Goal: Book appointment/travel/reservation

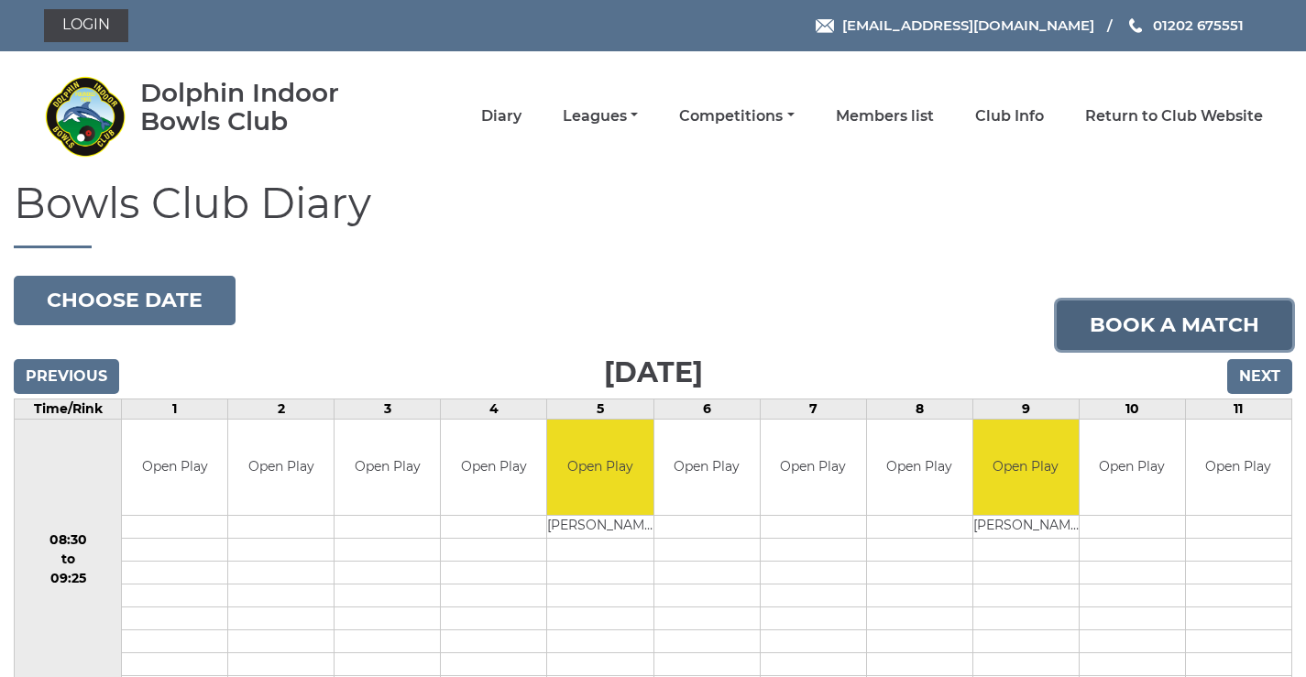
click at [1149, 317] on link "Book a match" at bounding box center [1175, 326] width 236 height 50
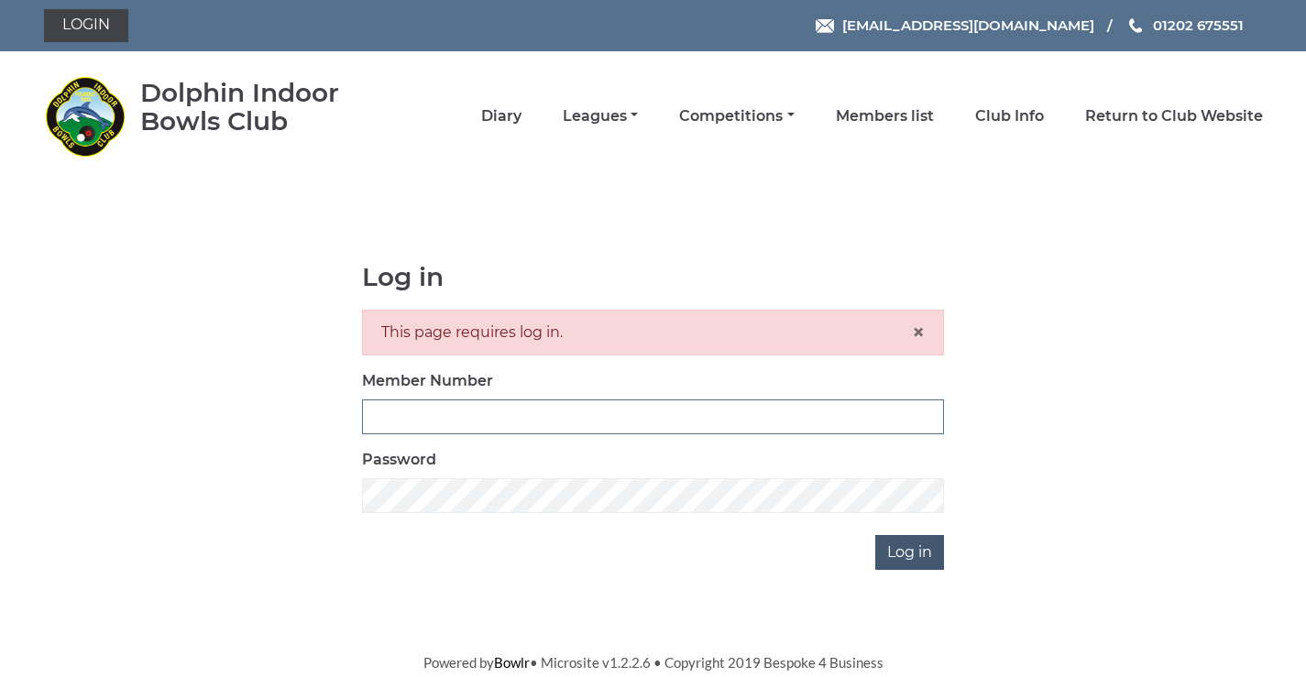
type input "3782"
click at [910, 570] on input "Log in" at bounding box center [909, 552] width 69 height 35
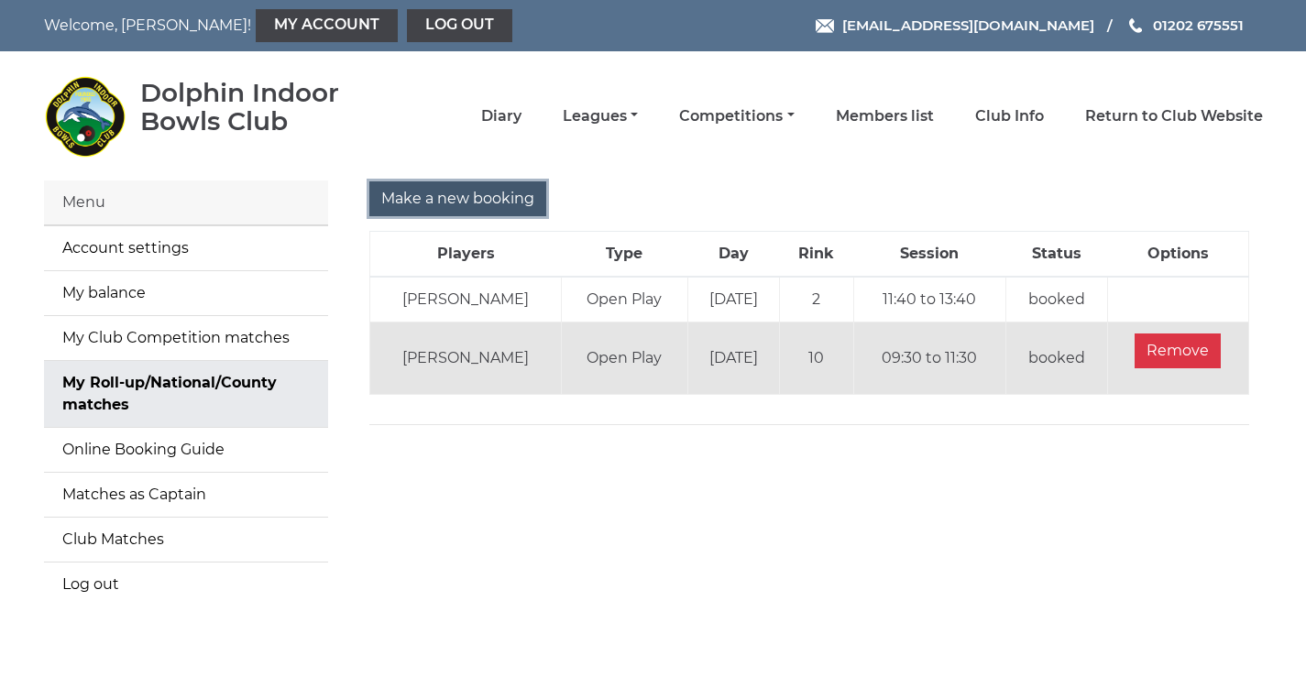
click at [476, 199] on input "Make a new booking" at bounding box center [457, 199] width 177 height 35
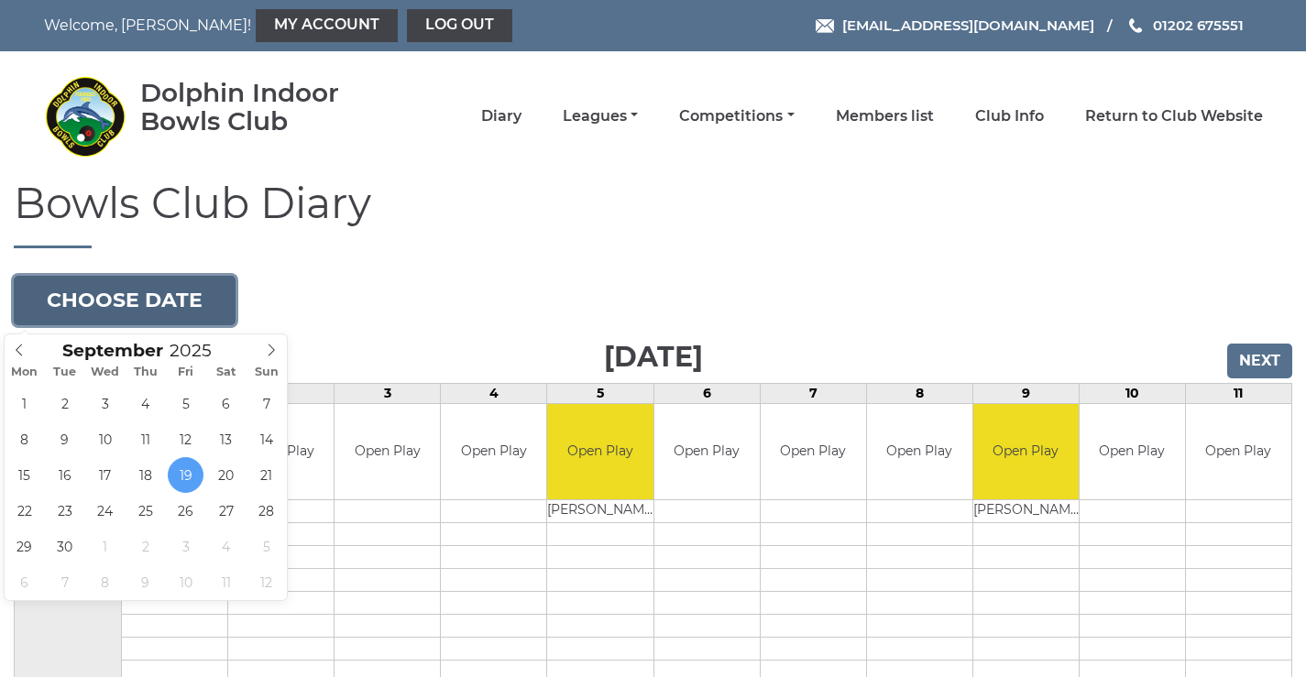
click at [205, 296] on button "Choose date" at bounding box center [125, 301] width 222 height 50
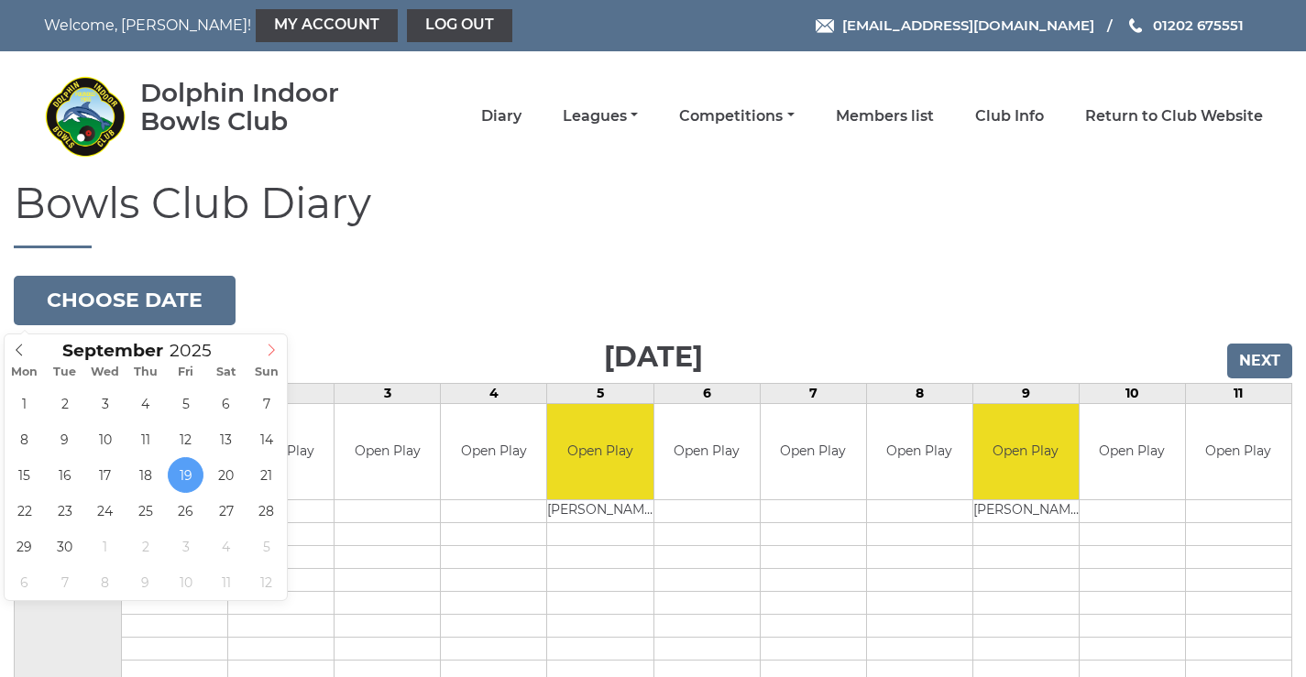
click at [274, 348] on icon at bounding box center [271, 350] width 13 height 13
click at [20, 350] on icon at bounding box center [19, 350] width 13 height 13
type input "2025-10-03"
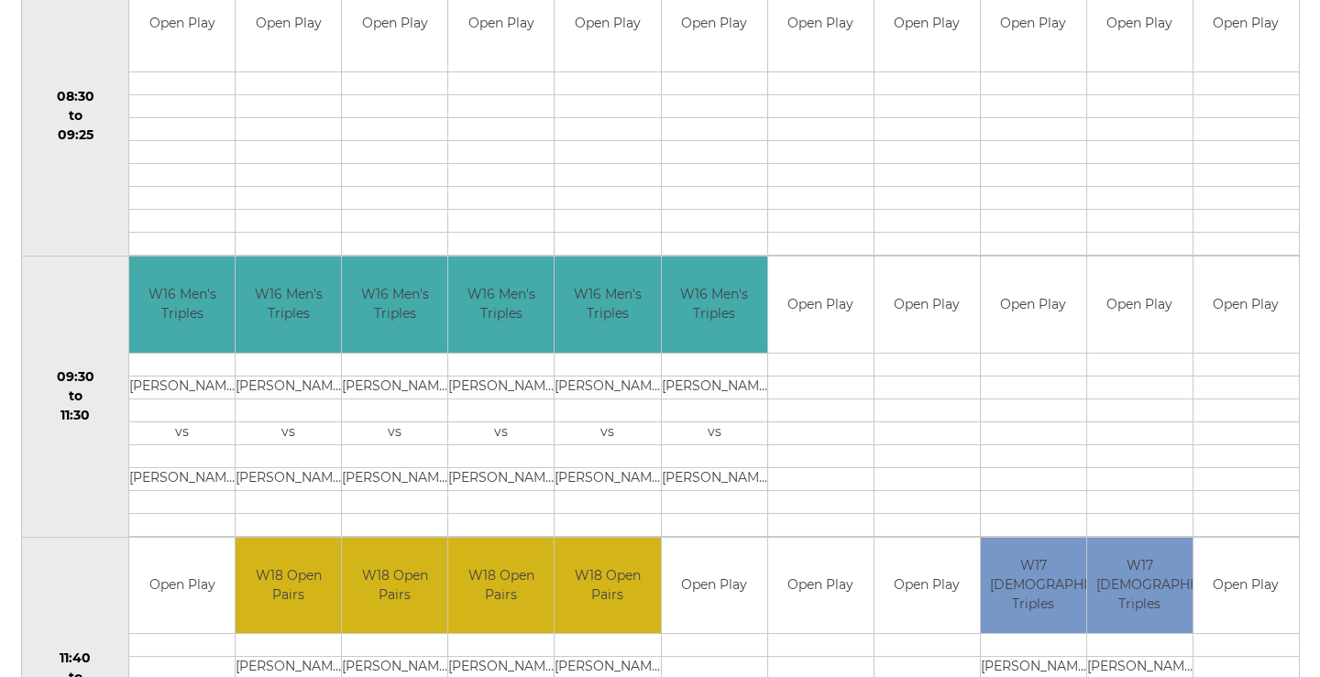
scroll to position [642, 0]
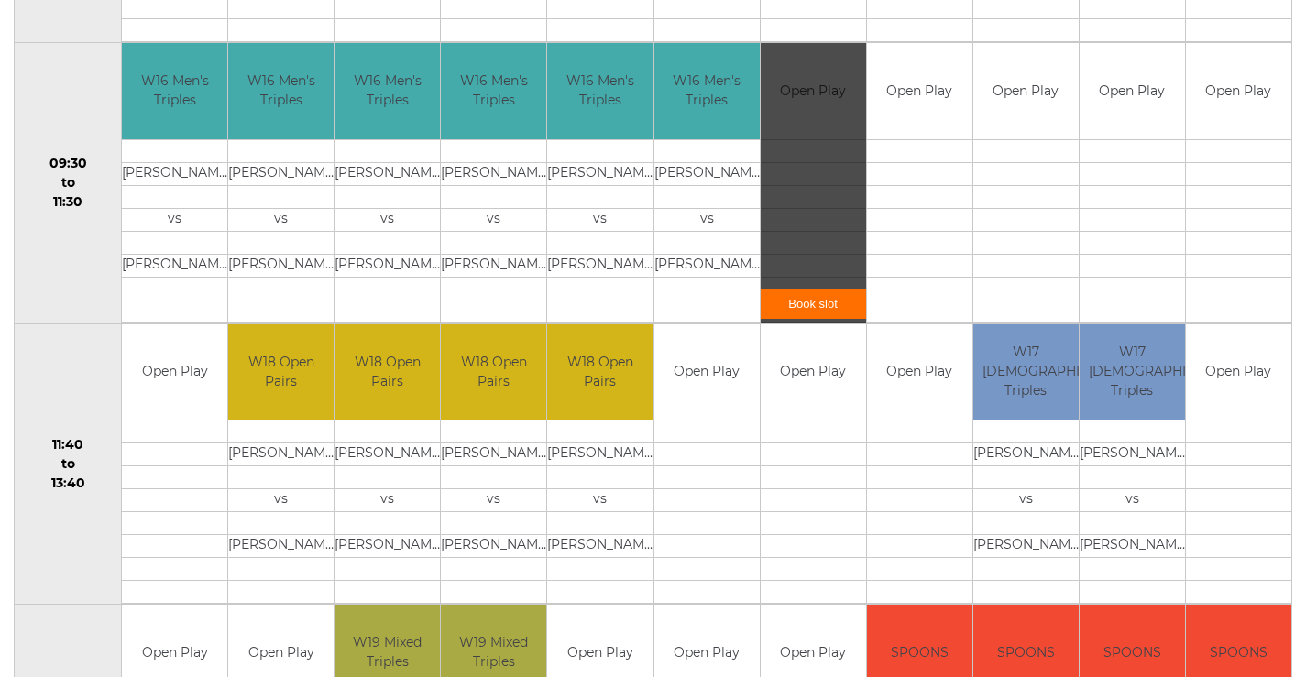
click at [811, 307] on link "Book slot" at bounding box center [813, 304] width 105 height 30
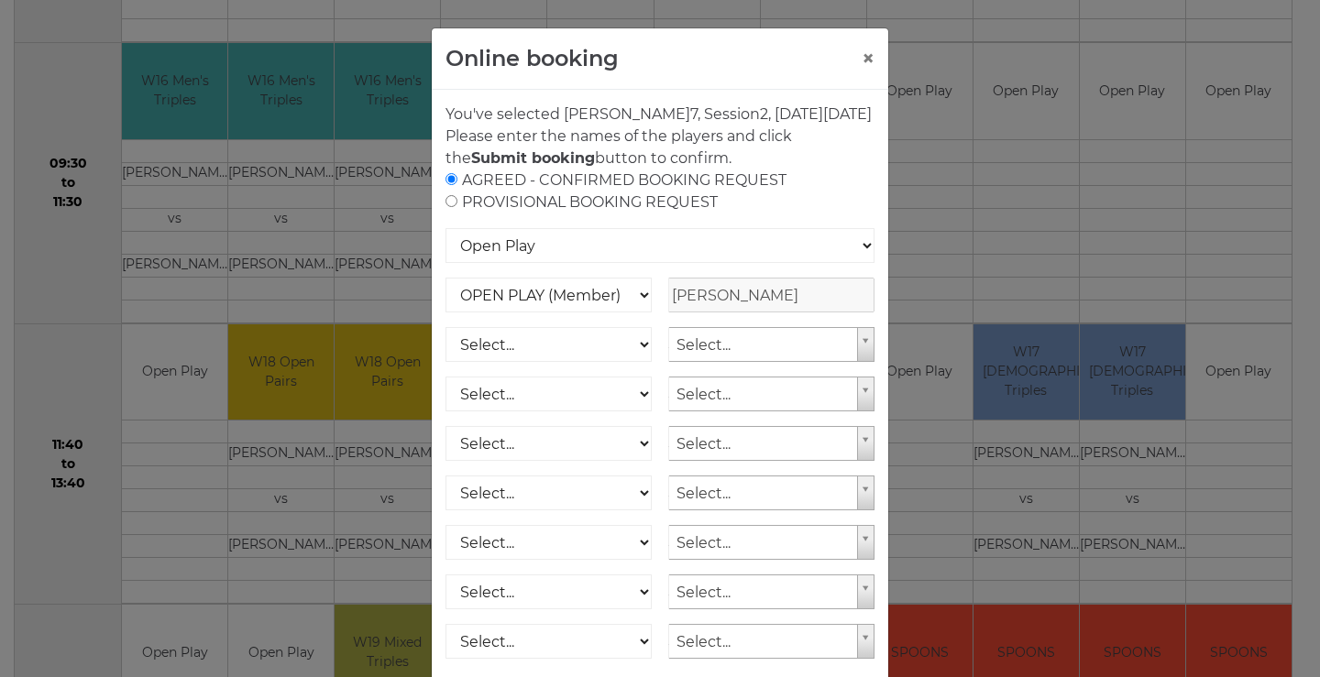
scroll to position [271, 0]
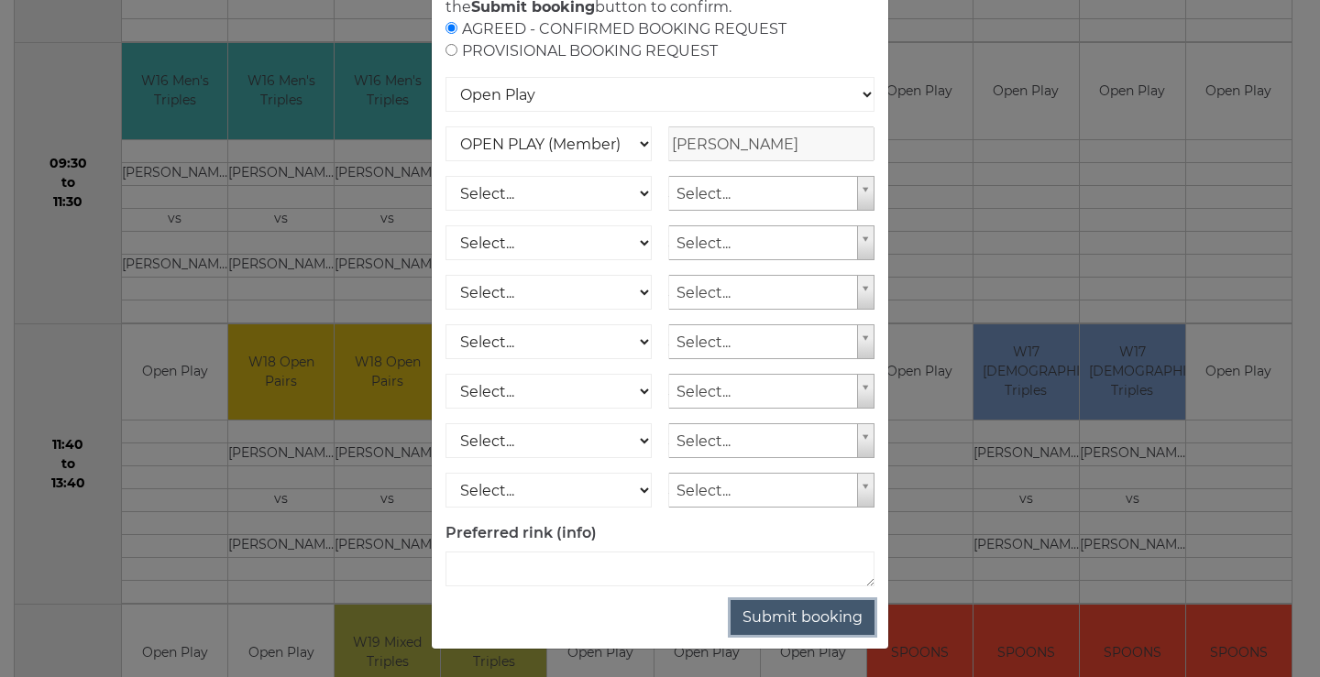
click at [745, 608] on button "Submit booking" at bounding box center [803, 617] width 144 height 35
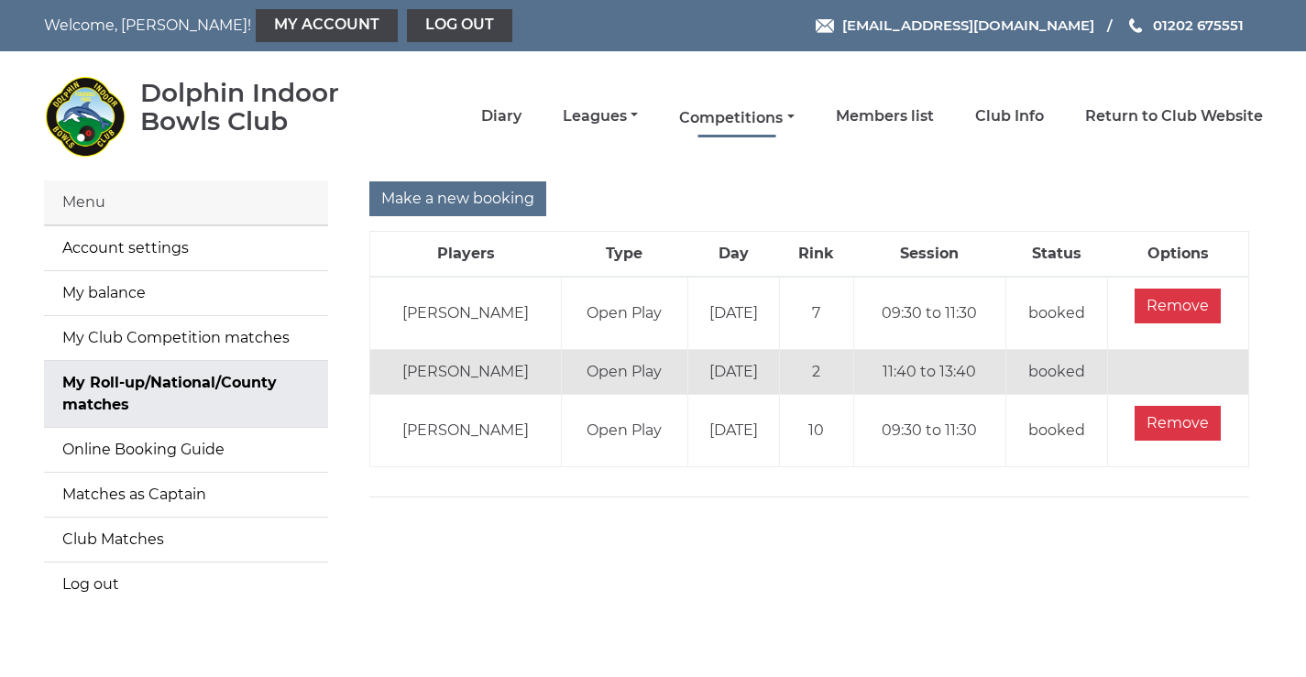
click at [741, 113] on link "Competitions" at bounding box center [736, 118] width 115 height 20
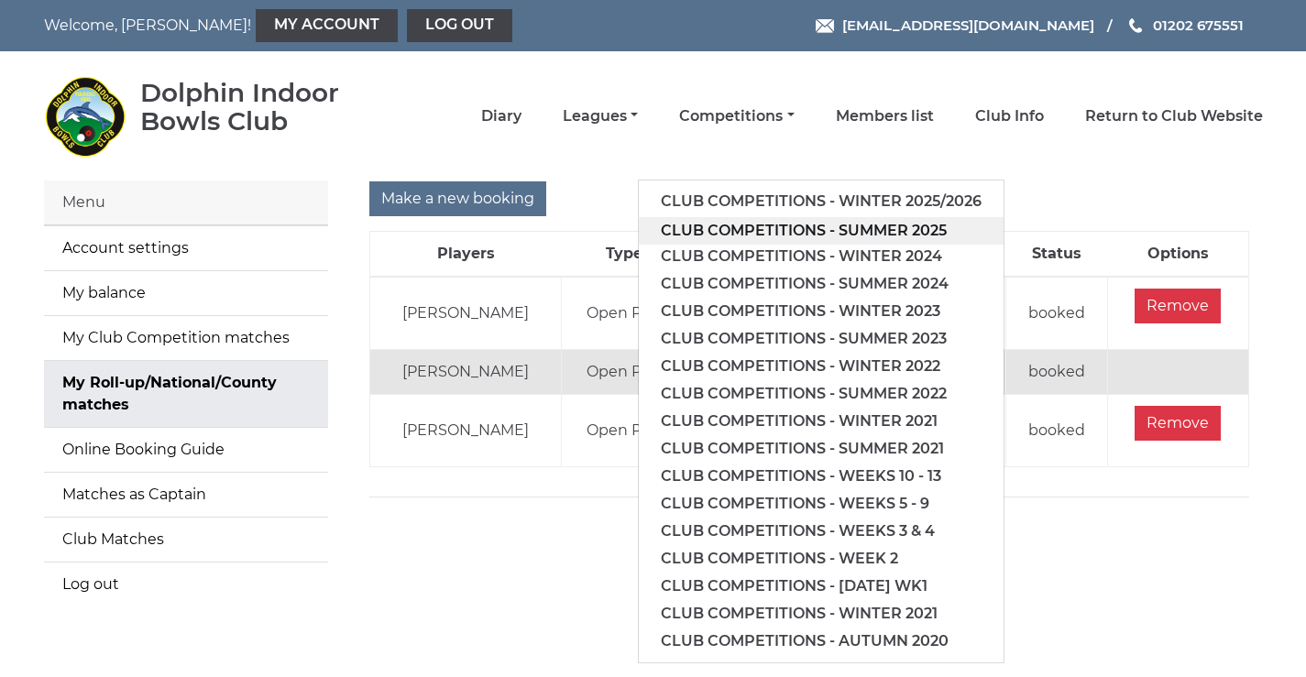
click at [729, 231] on link "Club competitions - Summer 2025" at bounding box center [821, 231] width 365 height 28
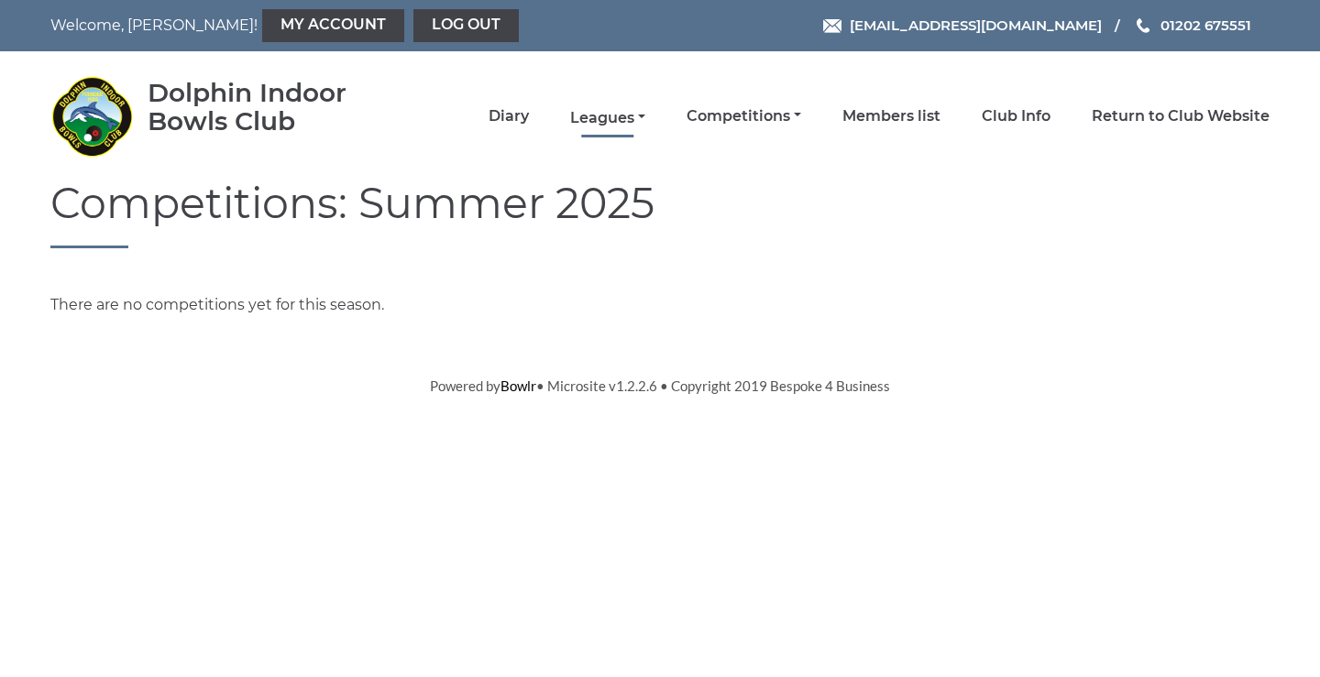
click at [630, 125] on link "Leagues" at bounding box center [607, 118] width 75 height 20
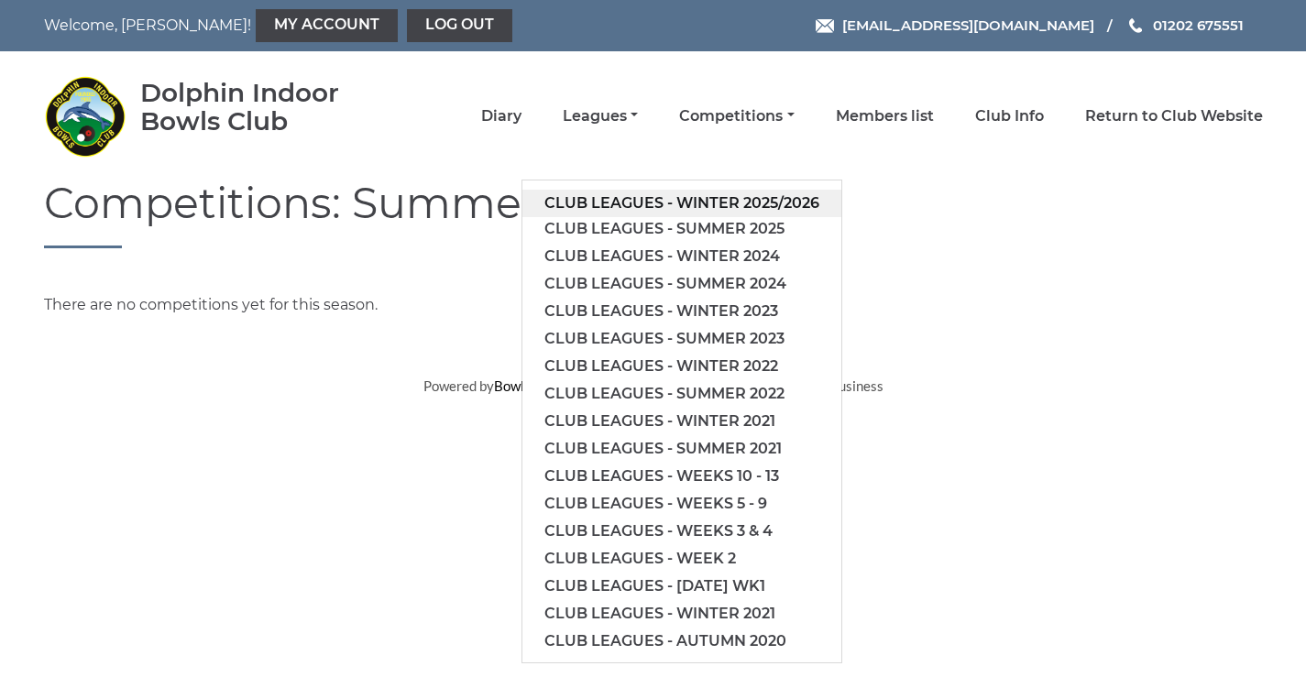
click at [621, 203] on link "Club leagues - Winter 2025/2026" at bounding box center [682, 204] width 319 height 28
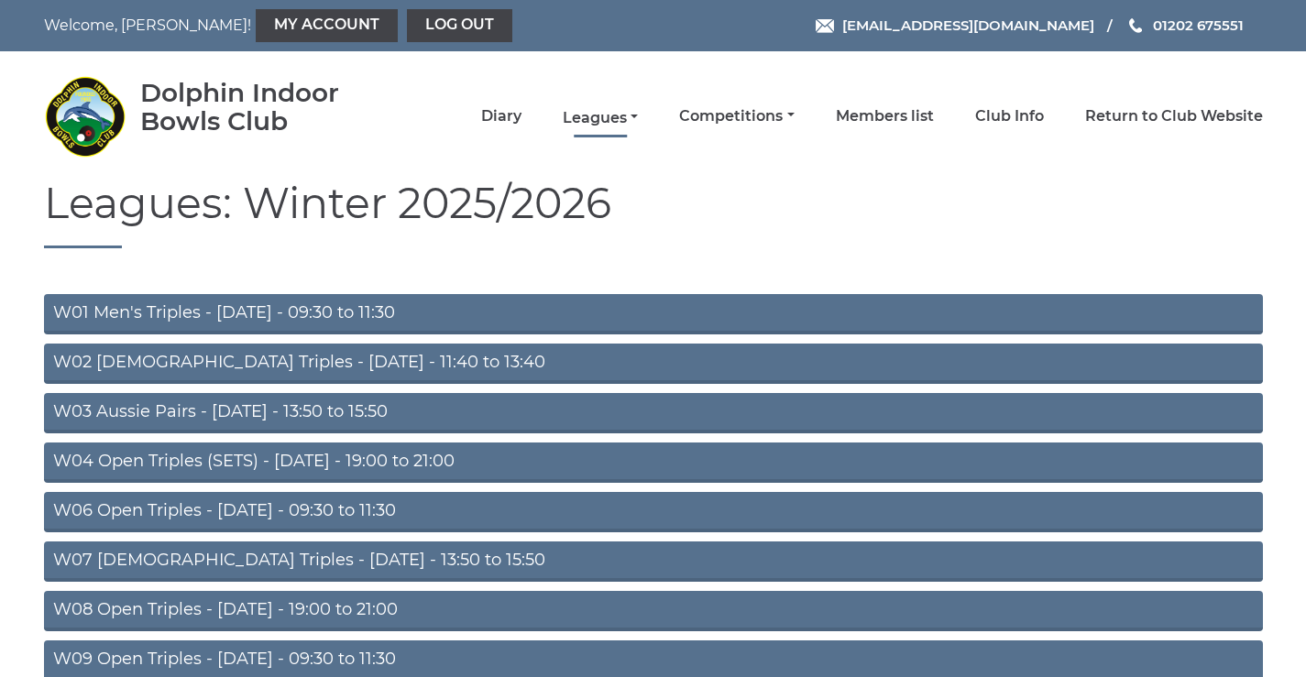
click at [635, 113] on link "Leagues" at bounding box center [600, 118] width 75 height 20
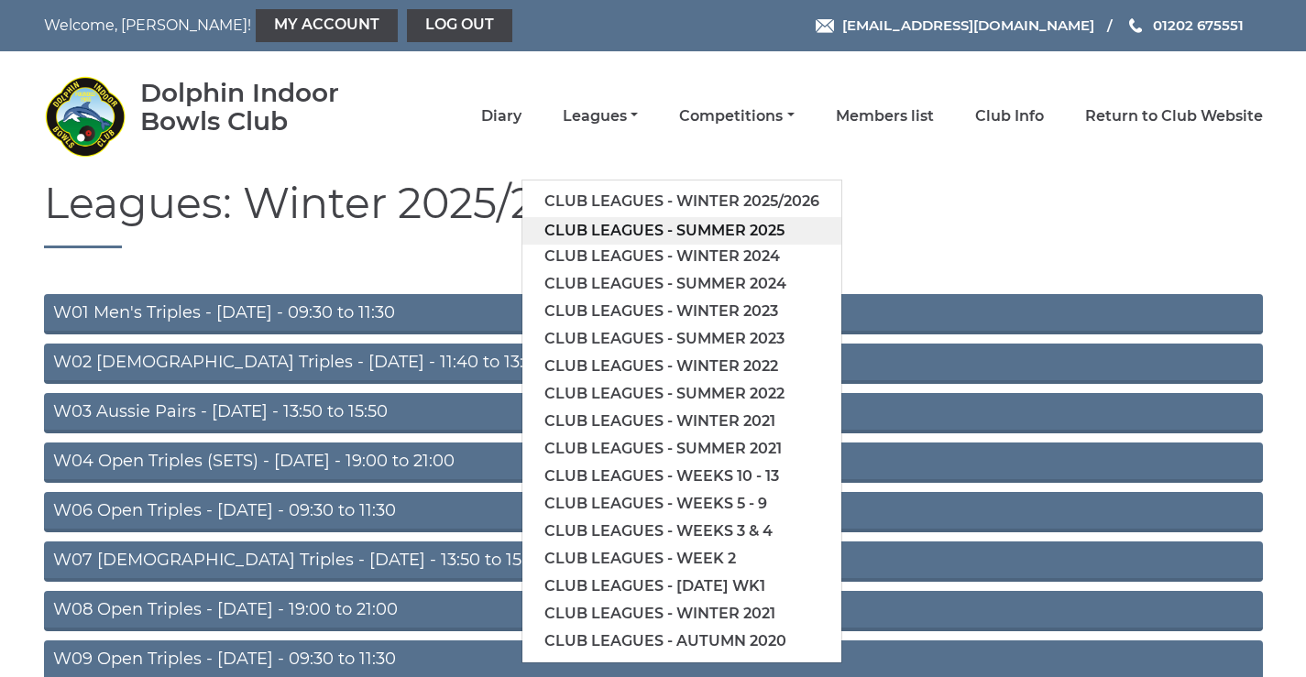
click at [621, 234] on link "Club leagues - Summer 2025" at bounding box center [682, 231] width 319 height 28
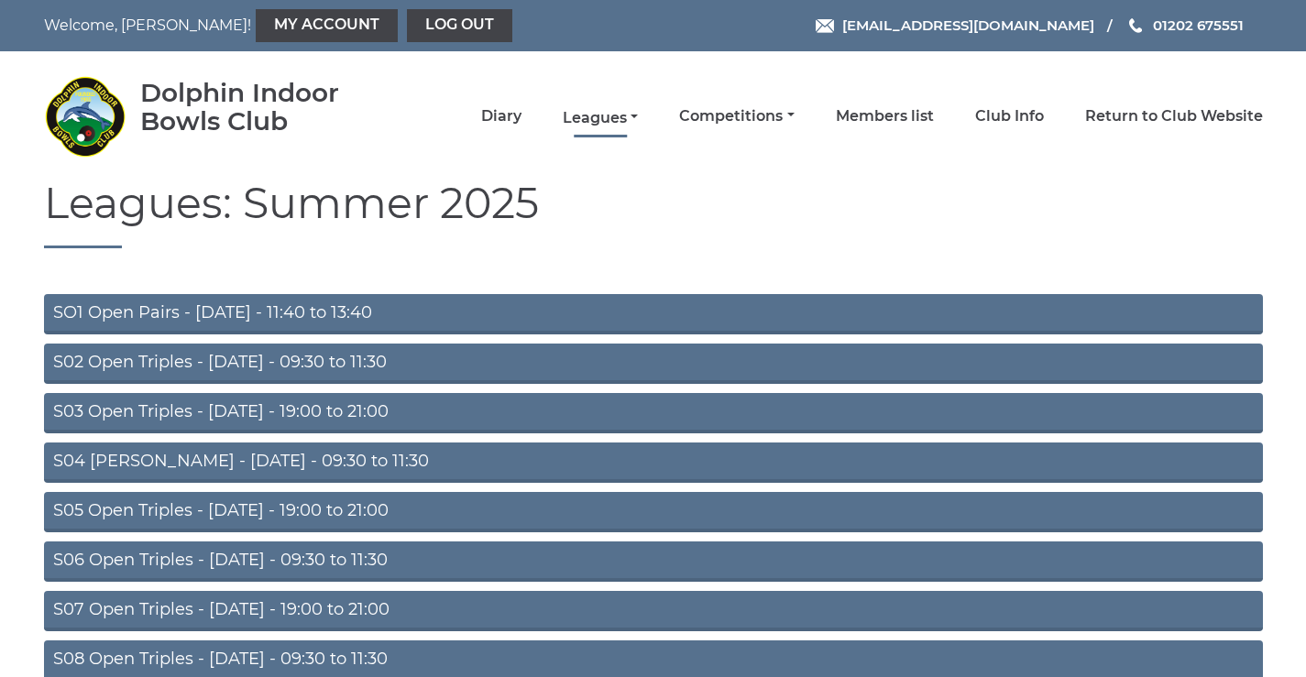
click at [615, 116] on link "Leagues" at bounding box center [600, 118] width 75 height 20
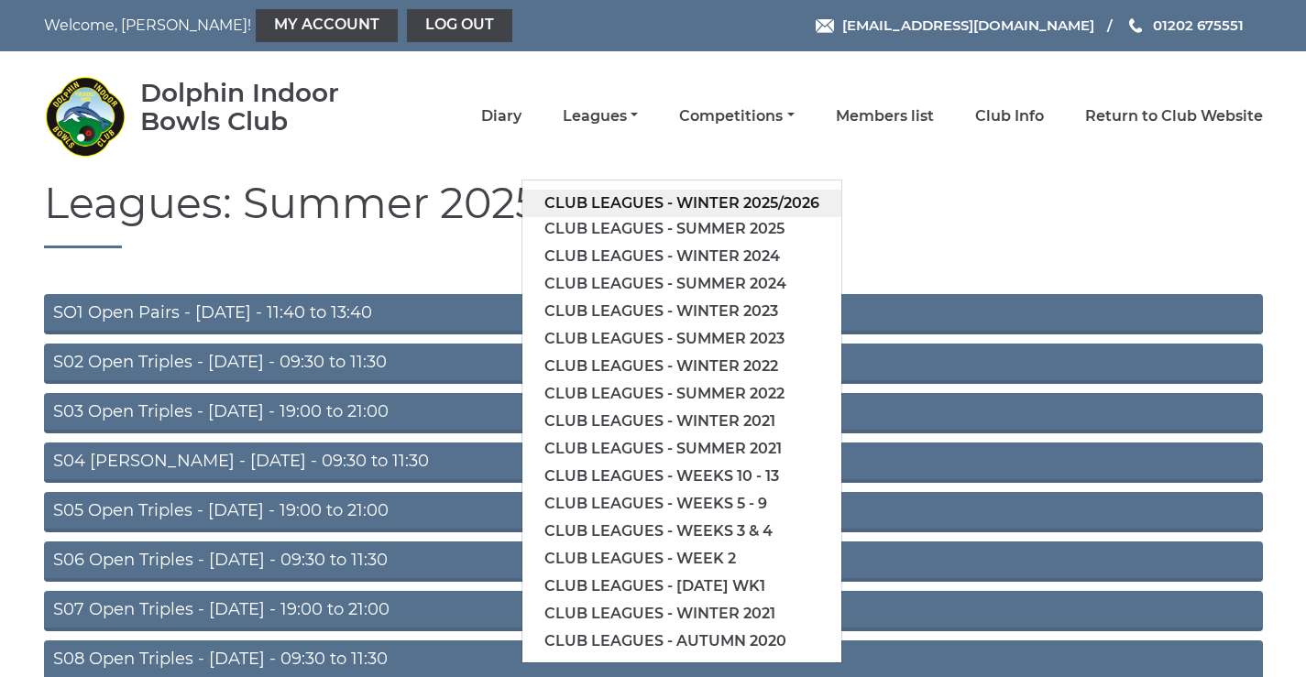
click at [611, 202] on link "Club leagues - Winter 2025/2026" at bounding box center [682, 204] width 319 height 28
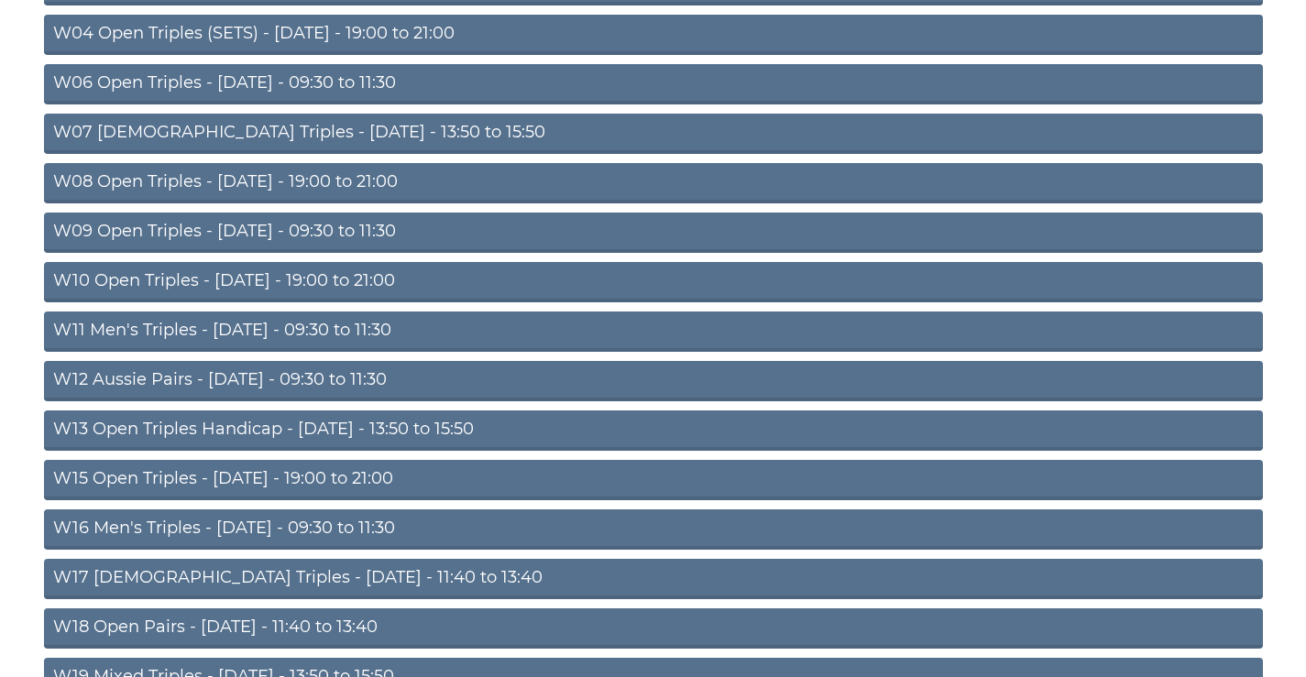
scroll to position [591, 0]
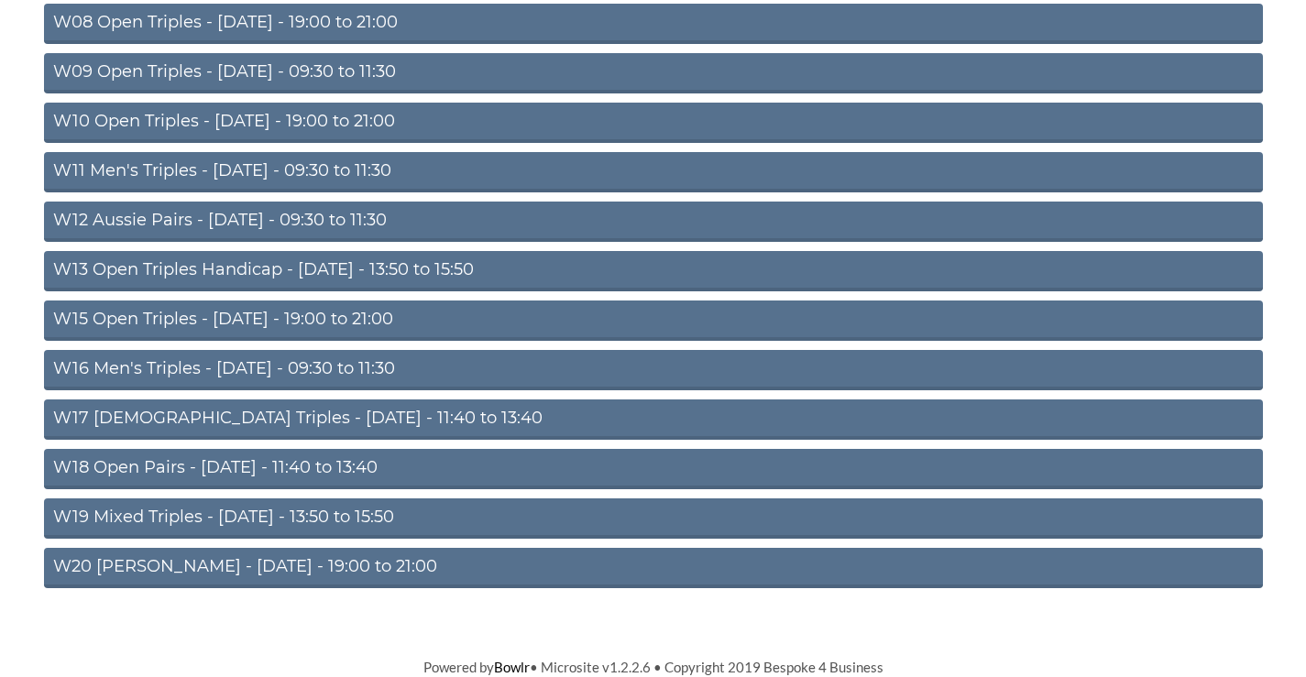
click at [252, 362] on link "W16 Men's Triples - [DATE] - 09:30 to 11:30" at bounding box center [653, 370] width 1219 height 40
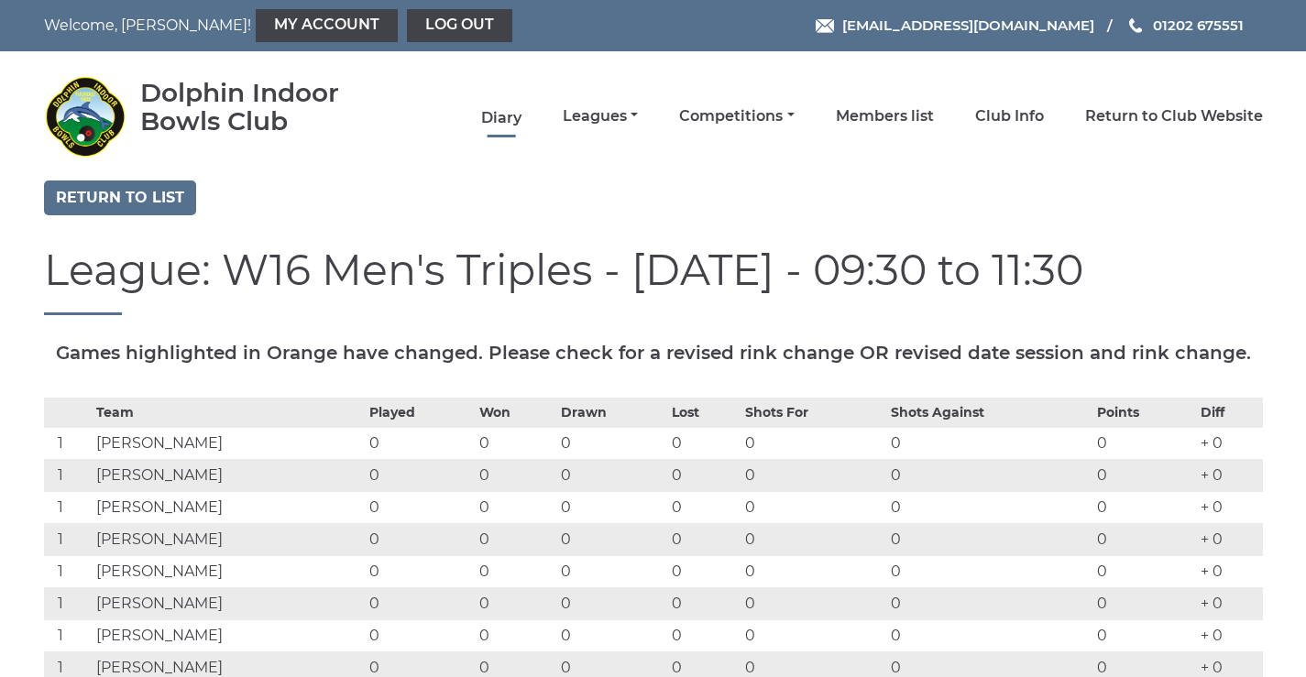
click at [504, 118] on link "Diary" at bounding box center [501, 118] width 40 height 20
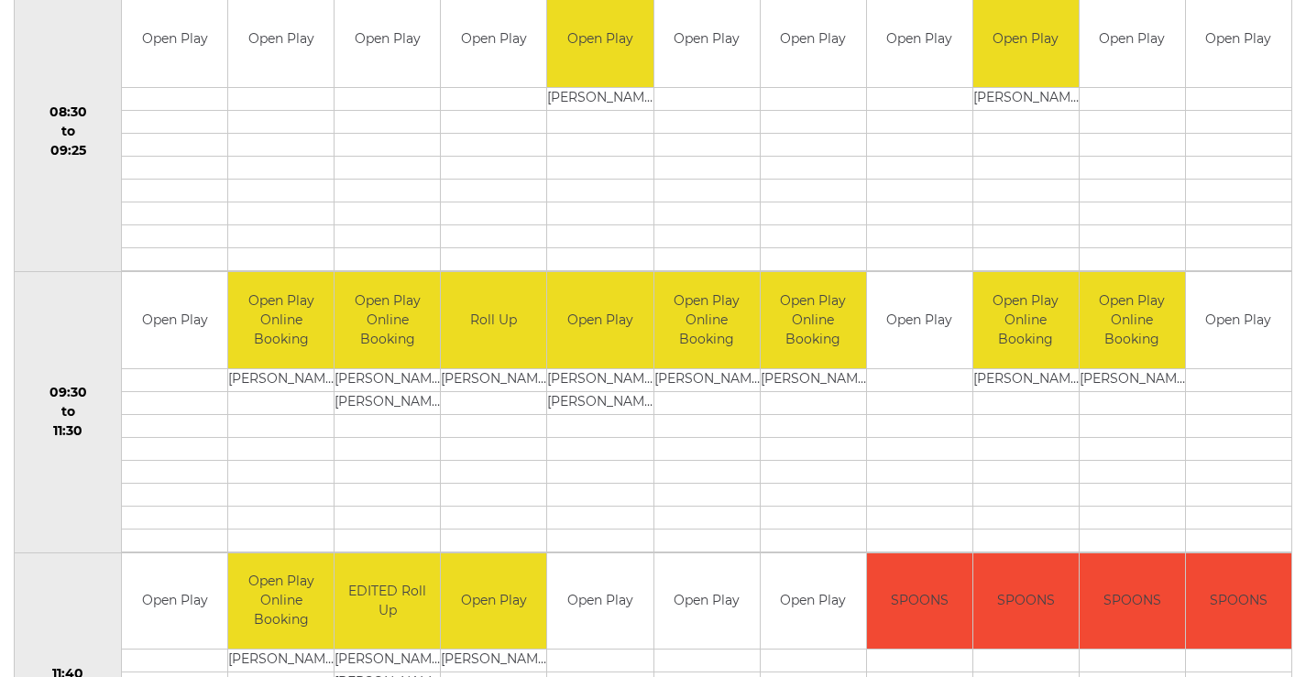
scroll to position [642, 0]
